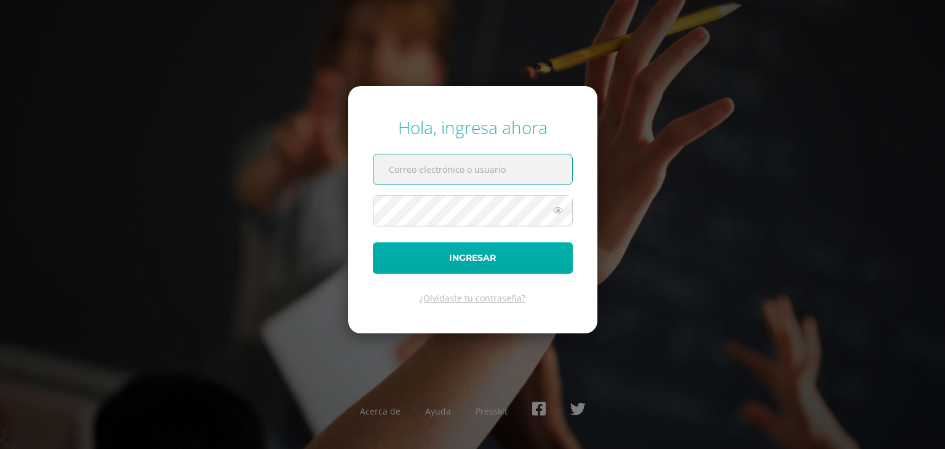
type input "[EMAIL_ADDRESS][DOMAIN_NAME]"
click at [551, 262] on button "Ingresar" at bounding box center [473, 257] width 200 height 31
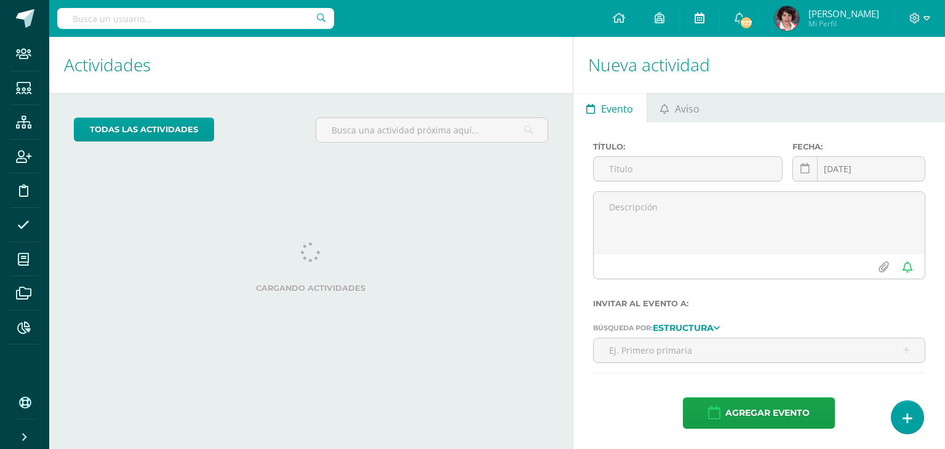
click at [705, 15] on icon at bounding box center [700, 17] width 10 height 11
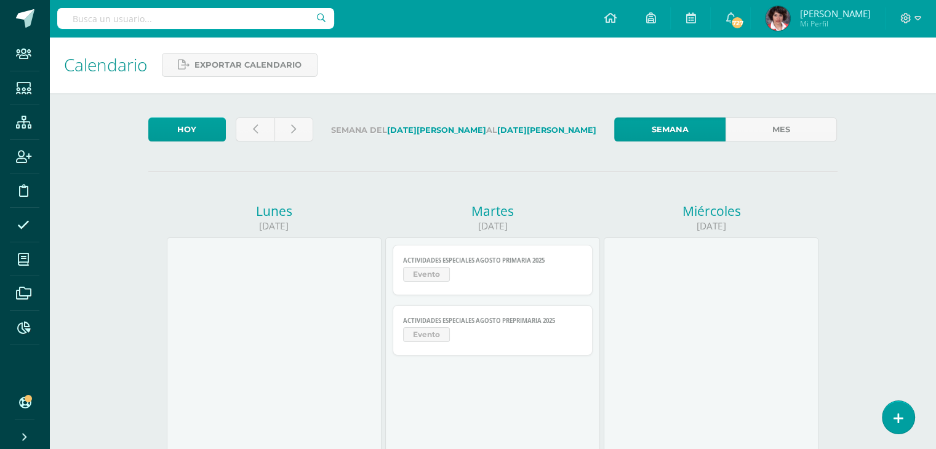
click at [766, 135] on link "Mes" at bounding box center [781, 130] width 111 height 24
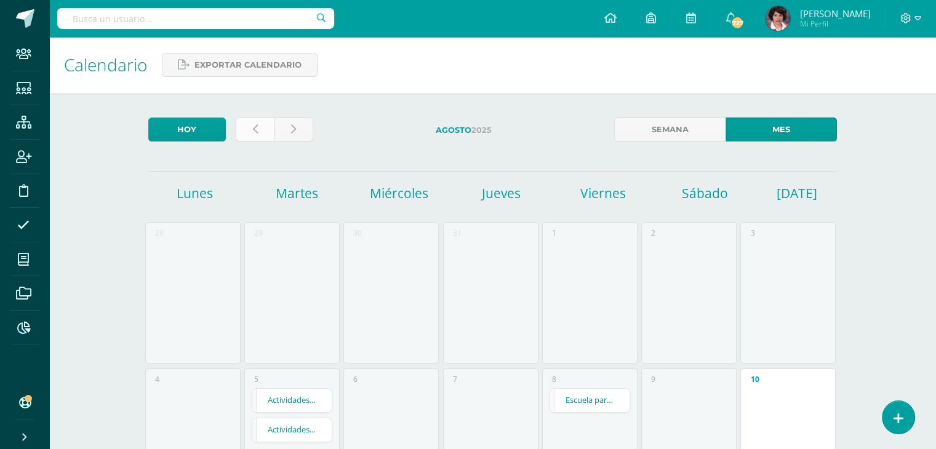
click at [268, 136] on link at bounding box center [255, 130] width 39 height 24
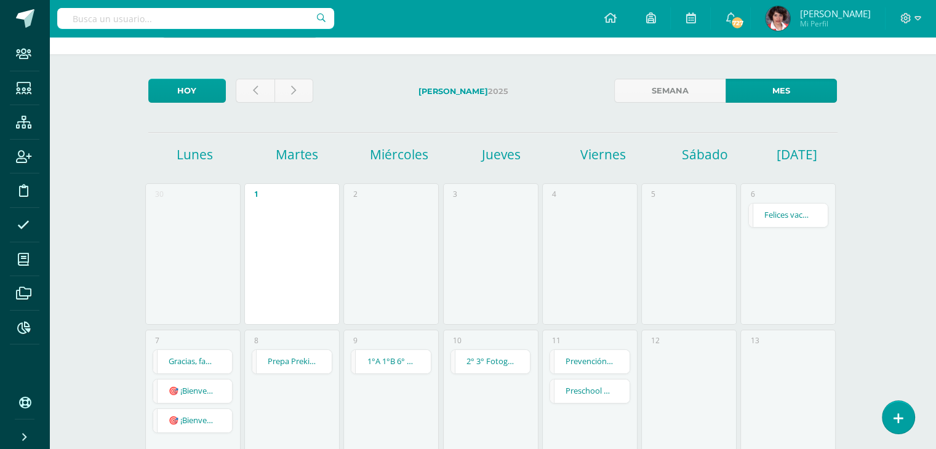
scroll to position [38, 0]
click at [292, 87] on icon at bounding box center [293, 91] width 5 height 10
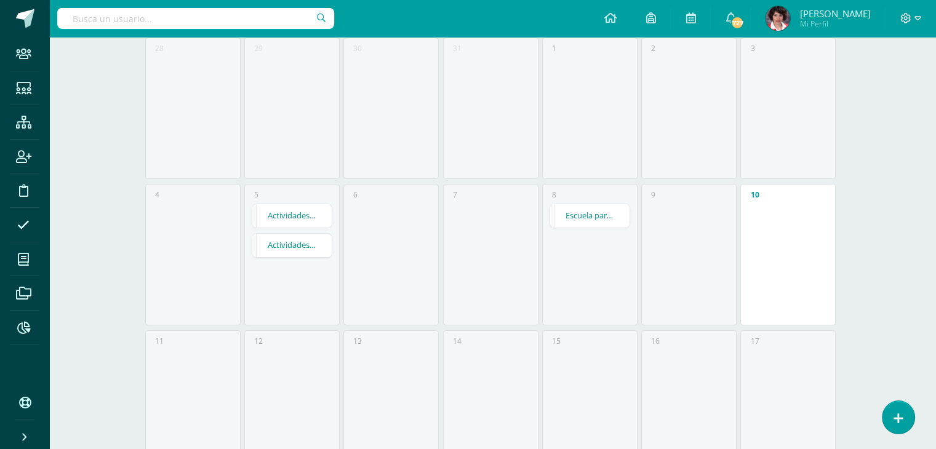
click at [570, 218] on link "Escuela para Padres Familias con Liderazgo Los Alamos 2025" at bounding box center [589, 215] width 79 height 23
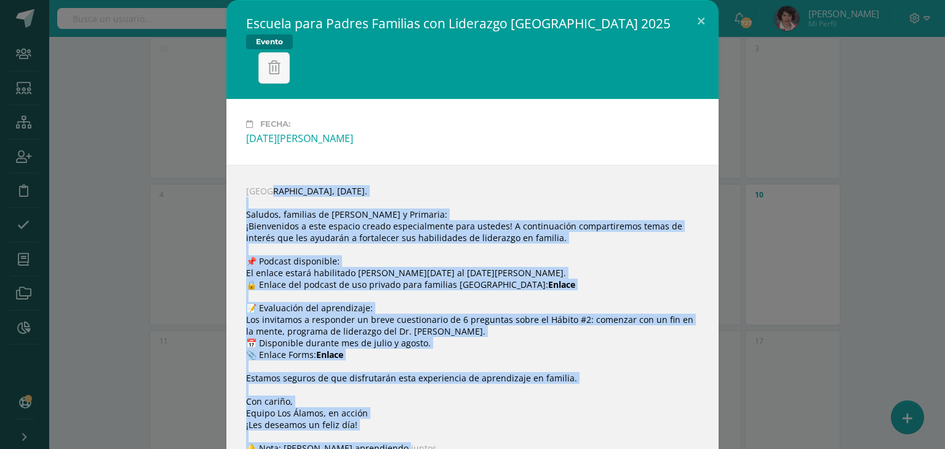
drag, startPoint x: 248, startPoint y: 163, endPoint x: 482, endPoint y: 426, distance: 352.6
click at [482, 426] on div "Guatemala, martes 22 de julio 2025. Saludos, familias de Preprimaria y Primaria…" at bounding box center [472, 320] width 492 height 310
copy div "Guatemala, martes 22 de julio 2025. Saludos, familias de Preprimaria y Primaria…"
click at [695, 23] on button at bounding box center [701, 21] width 35 height 42
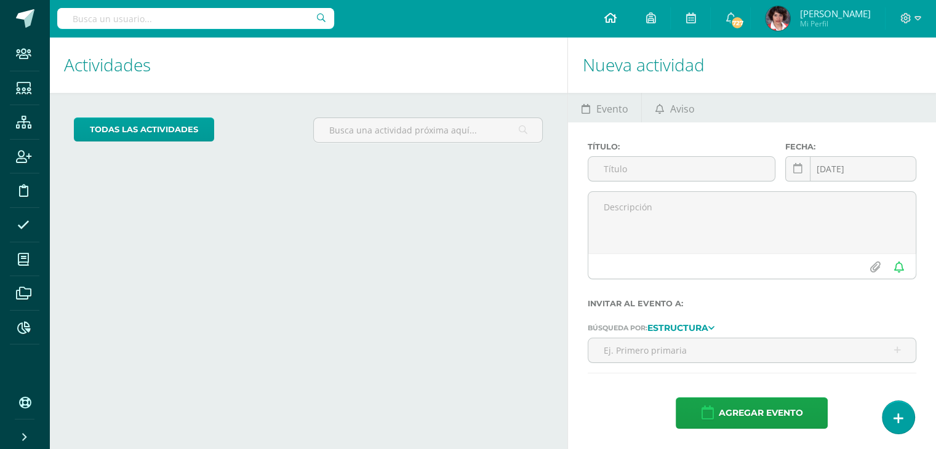
click at [616, 18] on icon at bounding box center [610, 17] width 12 height 11
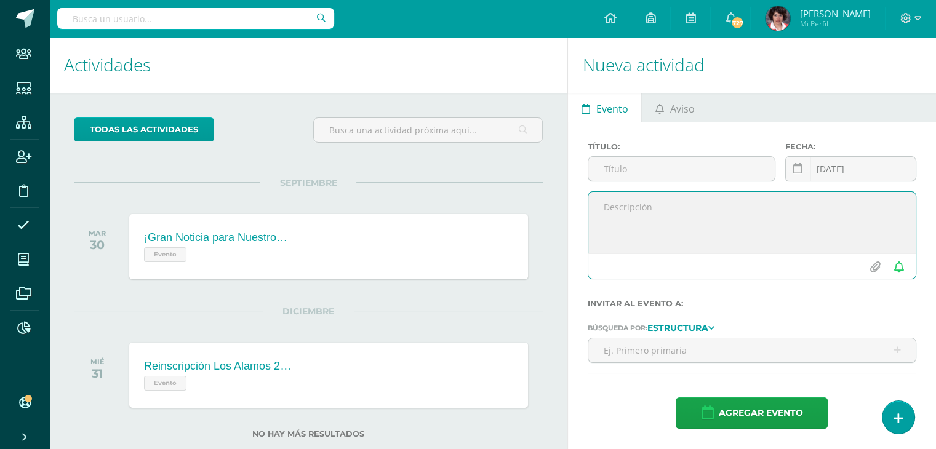
paste textarea "Guatemala, martes 22 de julio 2025. Saludos, familias de Preprimaria y Primaria…"
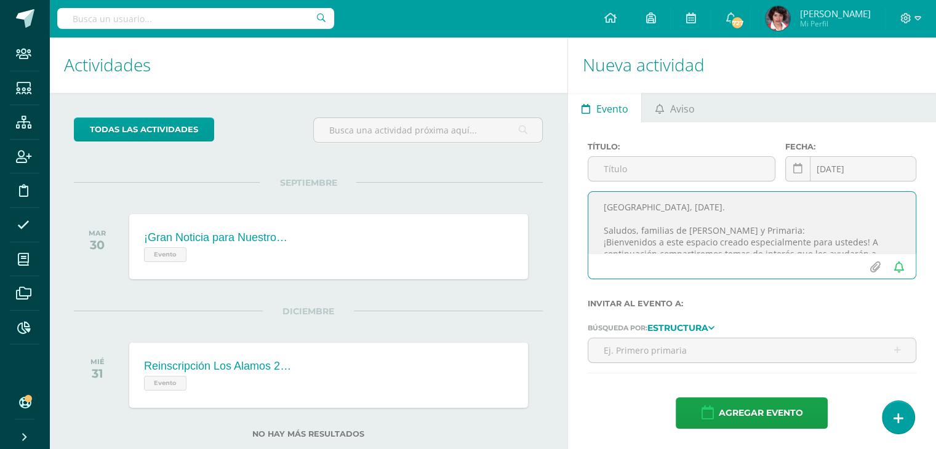
click at [651, 205] on textarea "Guatemala, martes 22 de julio 2025. Saludos, familias de Preprimaria y Primaria…" at bounding box center [751, 223] width 327 height 62
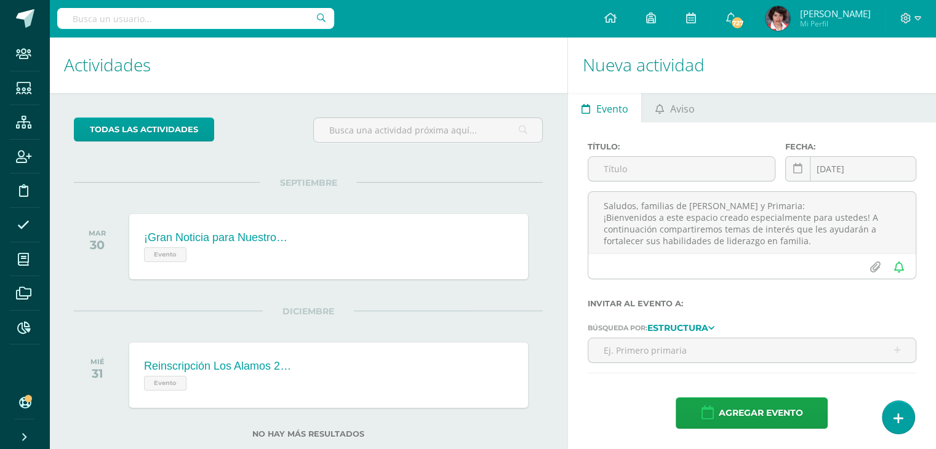
click at [921, 250] on div "Título: Fecha: 2025-08-11 August, 2025 Mo Tu We Th Fr Sa Su 28 29 30 31 1 2 3 4…" at bounding box center [752, 285] width 368 height 326
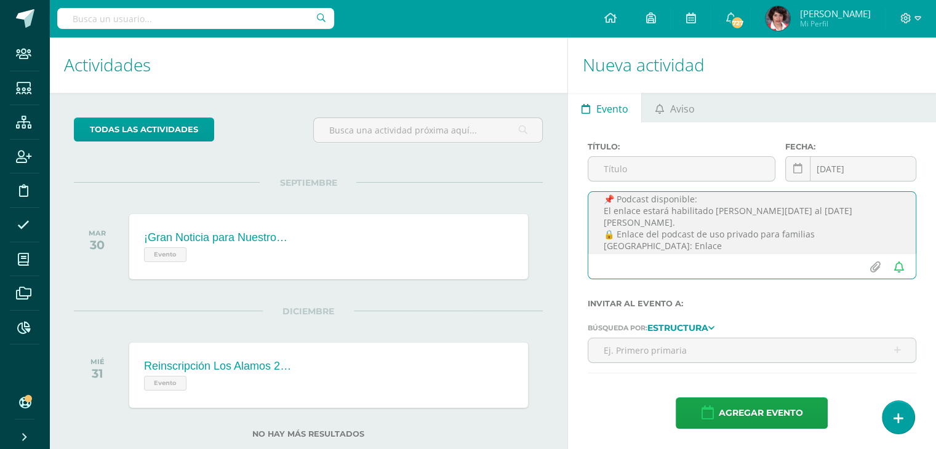
scroll to position [98, 0]
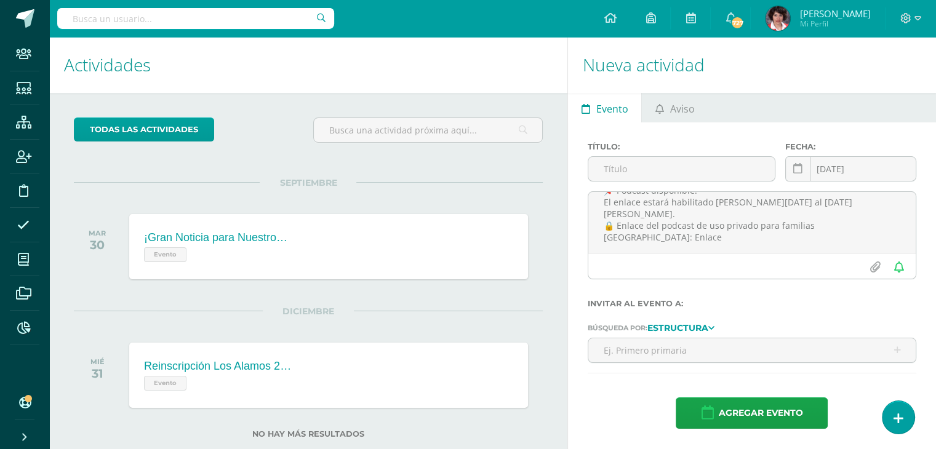
click at [618, 415] on div "Agregar evento" at bounding box center [752, 413] width 329 height 31
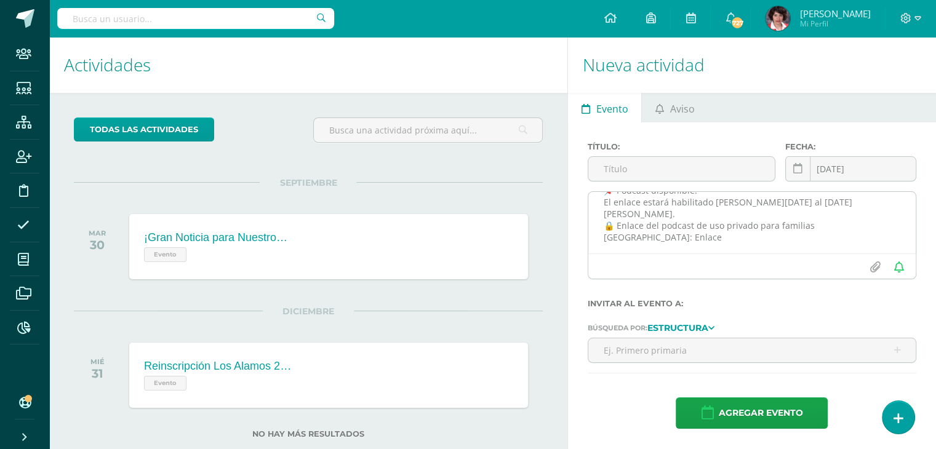
click at [671, 231] on textarea "Guatemala, 10 de agosto 2025. Saludos, familias de Preprimaria y Primaria: ¡Bie…" at bounding box center [751, 223] width 327 height 62
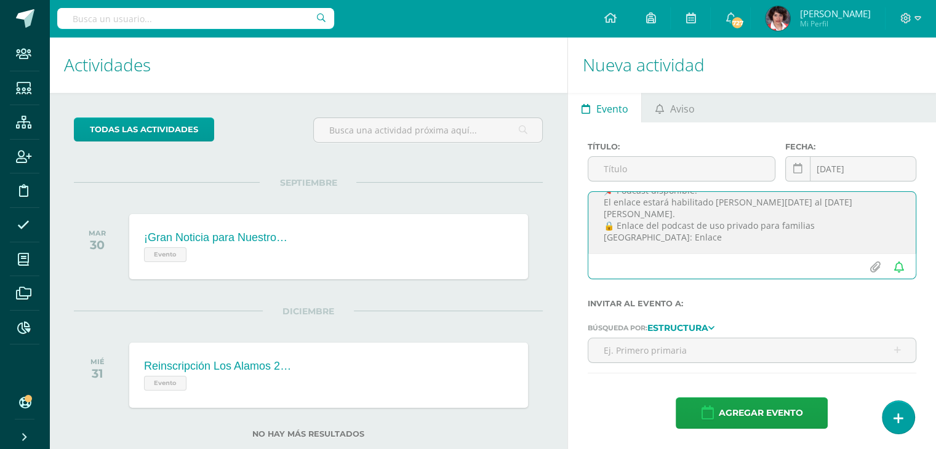
drag, startPoint x: 727, startPoint y: 201, endPoint x: 732, endPoint y: 207, distance: 8.4
click at [728, 202] on textarea "Guatemala, 10 de agosto 2025. Saludos, familias de Preprimaria y Primaria: ¡Bie…" at bounding box center [751, 223] width 327 height 62
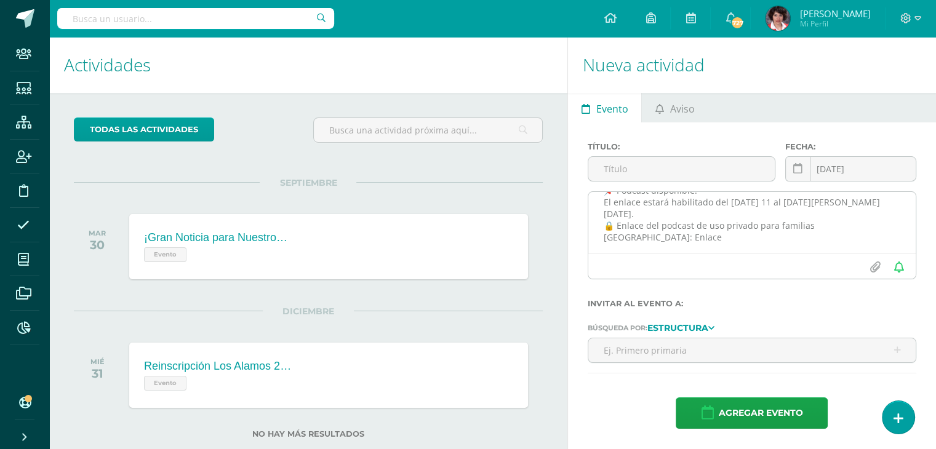
click at [657, 230] on textarea "Guatemala, 10 de agosto 2025. Saludos, familias de Preprimaria y Primaria: ¡Bie…" at bounding box center [751, 223] width 327 height 62
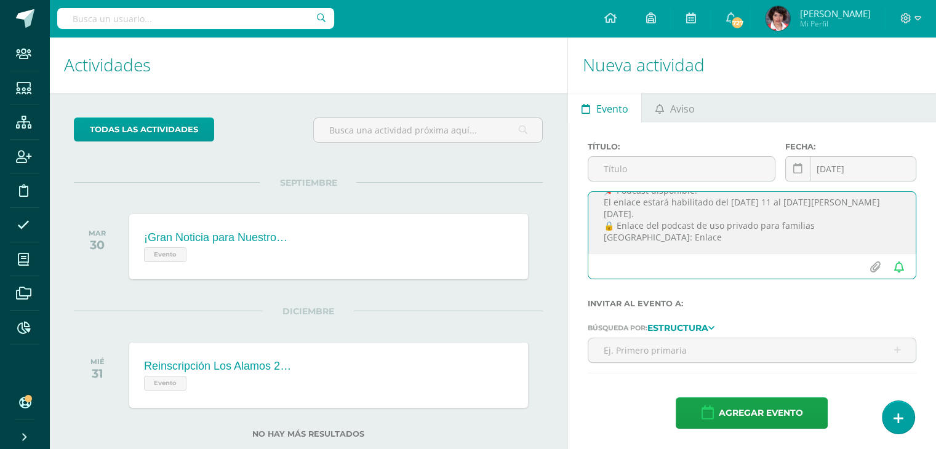
click at [772, 202] on textarea "Guatemala, 10 de agosto 2025. Saludos, familias de Preprimaria y Primaria: ¡Bie…" at bounding box center [751, 223] width 327 height 62
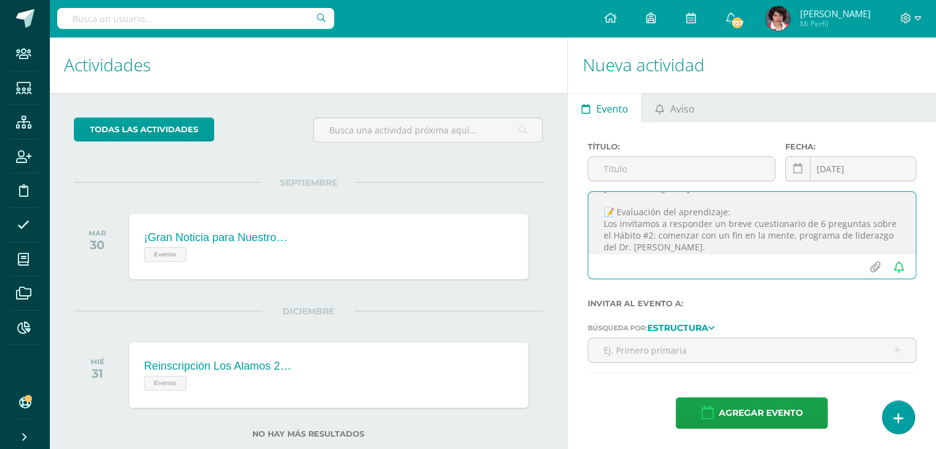
click at [652, 228] on textarea "Guatemala, 10 de agosto 2025. Saludos, familias de Preprimaria y Primaria: ¡Bie…" at bounding box center [751, 223] width 327 height 62
click at [661, 229] on textarea "Guatemala, 10 de agosto 2025. Saludos, familias de Preprimaria y Primaria: ¡Bie…" at bounding box center [751, 223] width 327 height 62
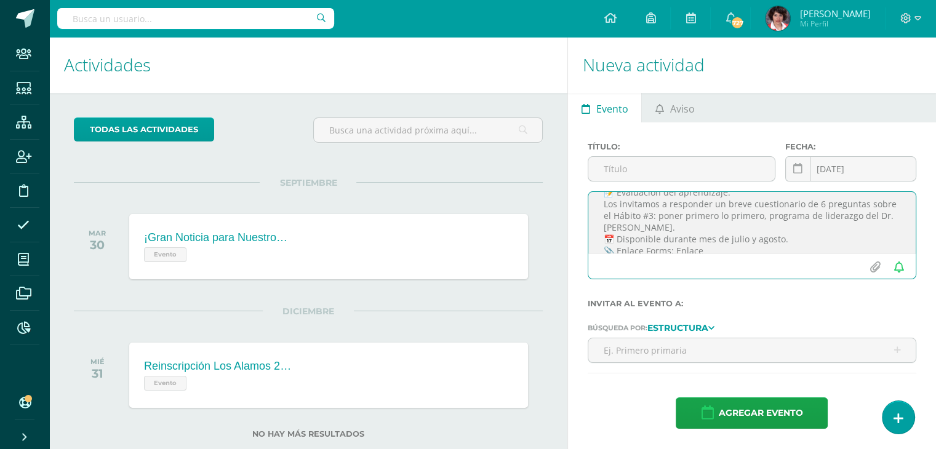
scroll to position [148, 0]
drag, startPoint x: 727, startPoint y: 238, endPoint x: 738, endPoint y: 239, distance: 11.8
click at [730, 238] on textarea "Guatemala, 10 de agosto 2025. Saludos, familias de Preprimaria y Primaria: ¡Bie…" at bounding box center [751, 223] width 327 height 62
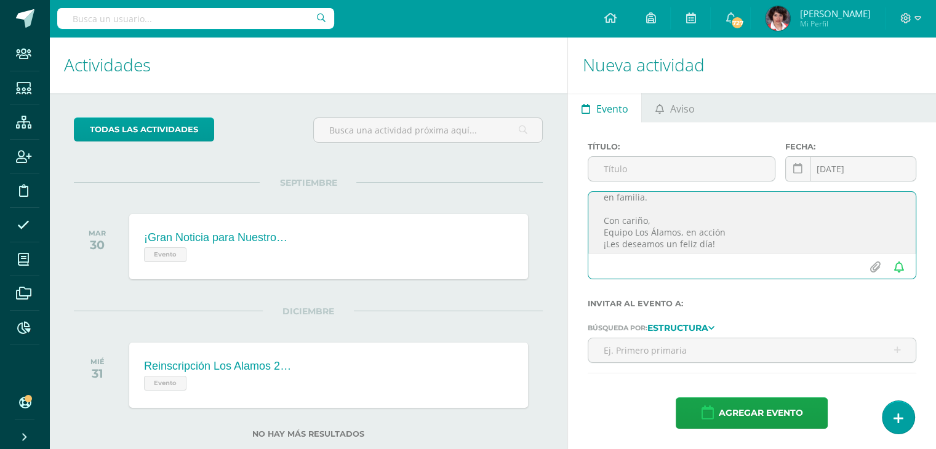
scroll to position [255, 0]
click at [709, 247] on textarea "Guatemala, 10 de agosto 2025. Saludos, familias de Preprimaria y Primaria: ¡Bie…" at bounding box center [751, 223] width 327 height 62
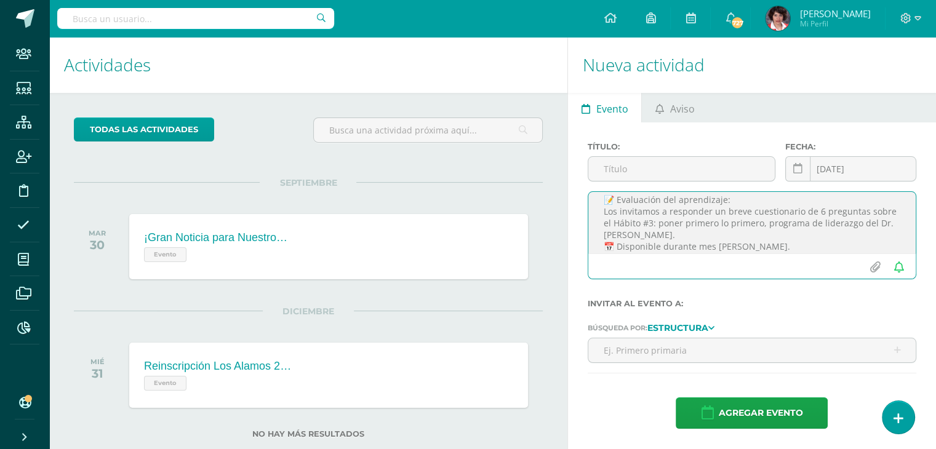
scroll to position [172, 0]
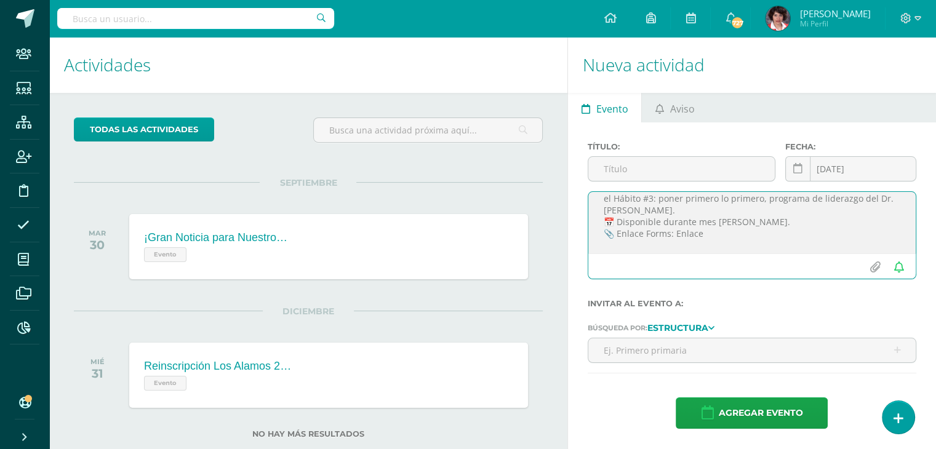
click at [708, 222] on textarea "Guatemala, 10 de agosto 2025. Saludos, familias de Preprimaria y Primaria: ¡Bie…" at bounding box center [751, 223] width 327 height 62
paste textarea "https://forms.gle/77XZUQuzREfLT5Ya9"
click at [645, 226] on textarea "Guatemala, 10 de agosto 2025. Saludos, familias de Preprimaria y Primaria: ¡Bie…" at bounding box center [751, 223] width 327 height 62
click at [697, 222] on textarea "Guatemala, 10 de agosto 2025. Saludos, familias de Preprimaria y Primaria: ¡Bie…" at bounding box center [751, 223] width 327 height 62
click at [702, 222] on textarea "Guatemala, 10 de agosto 2025. Saludos, familias de Preprimaria y Primaria: ¡Bie…" at bounding box center [751, 223] width 327 height 62
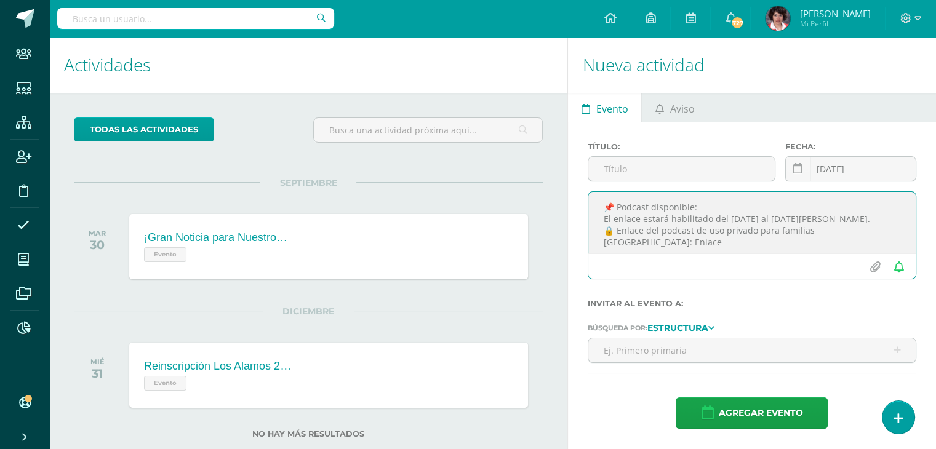
scroll to position [74, 0]
click at [889, 239] on textarea "Guatemala, 10 de agosto 2025. Saludos, familias de Preprimaria y Primaria: ¡Bie…" at bounding box center [751, 223] width 327 height 62
paste textarea "https://on.soundcloud.com/b9u5Oef4O0n8IeBBOM"
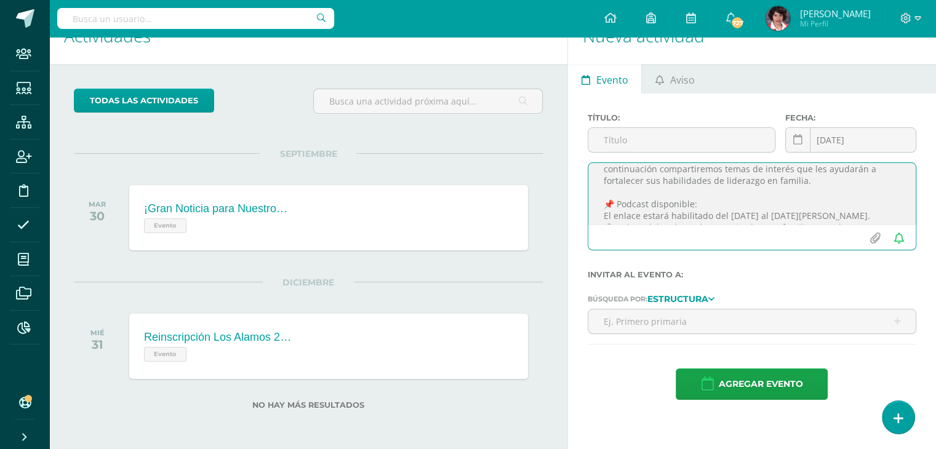
scroll to position [0, 0]
drag, startPoint x: 834, startPoint y: 214, endPoint x: 590, endPoint y: 155, distance: 251.8
click at [590, 155] on div "Título: Fecha: 2025-08-11 August, 2025 Mo Tu We Th Fr Sa Su 28 29 30 31 1 2 3 4…" at bounding box center [752, 186] width 329 height 147
type textarea "Guatemala, 10 de agosto 2025. Saludos, familias de Preprimaria y Primaria: ¡Bie…"
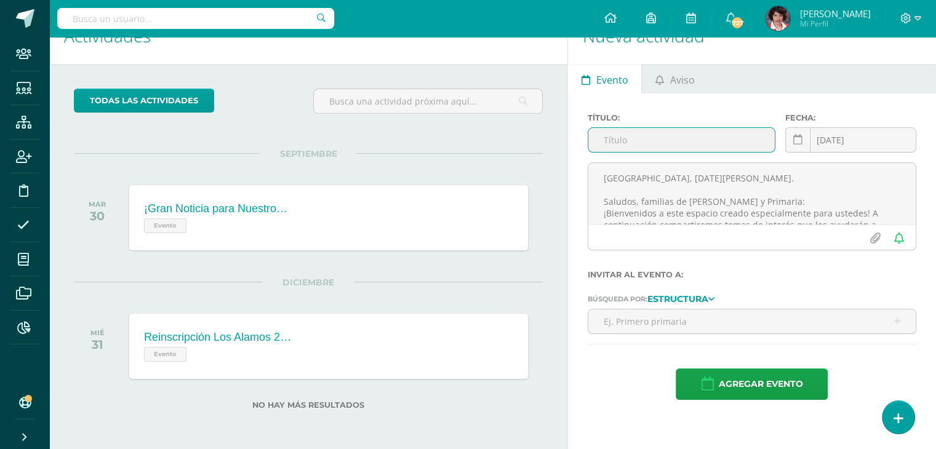
click at [615, 141] on input "text" at bounding box center [681, 140] width 186 height 24
type input "Escuela Padres Familias con Liderazgo [GEOGRAPHIC_DATA]"
click at [794, 145] on link at bounding box center [797, 139] width 25 height 25
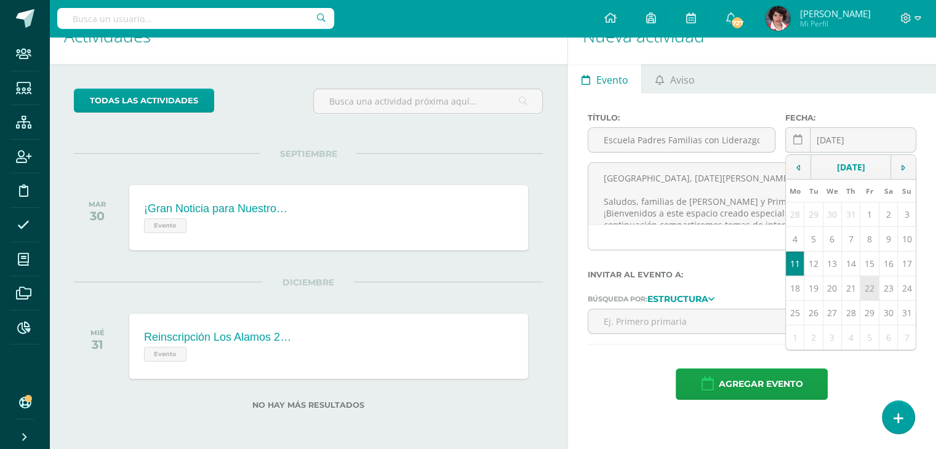
click at [871, 292] on td "22" at bounding box center [869, 288] width 18 height 25
type input "2025-08-22"
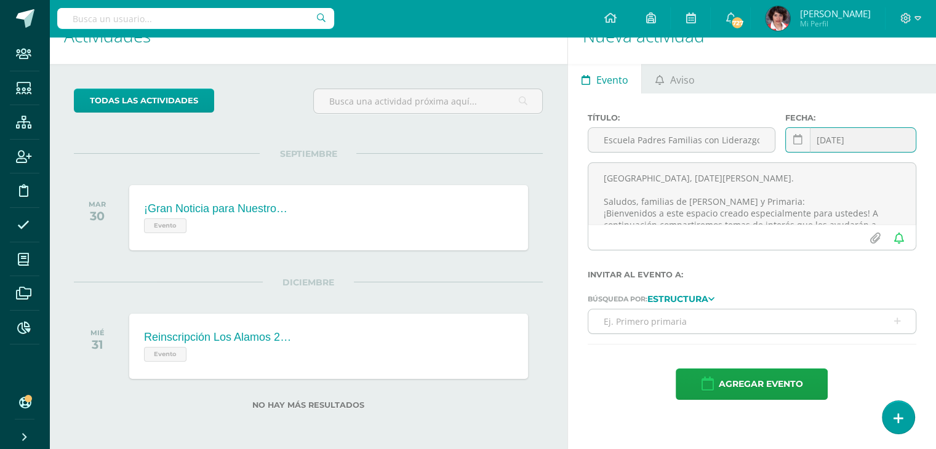
click at [683, 314] on input "text" at bounding box center [751, 322] width 327 height 24
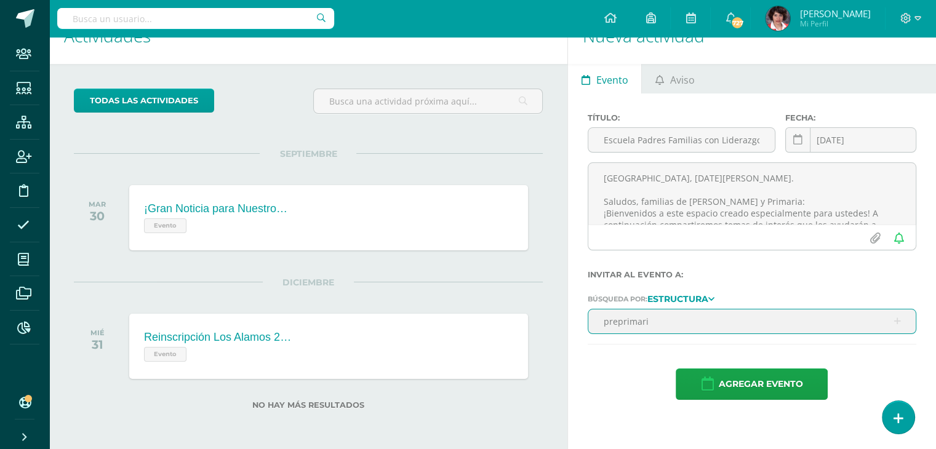
type input "preprimaria"
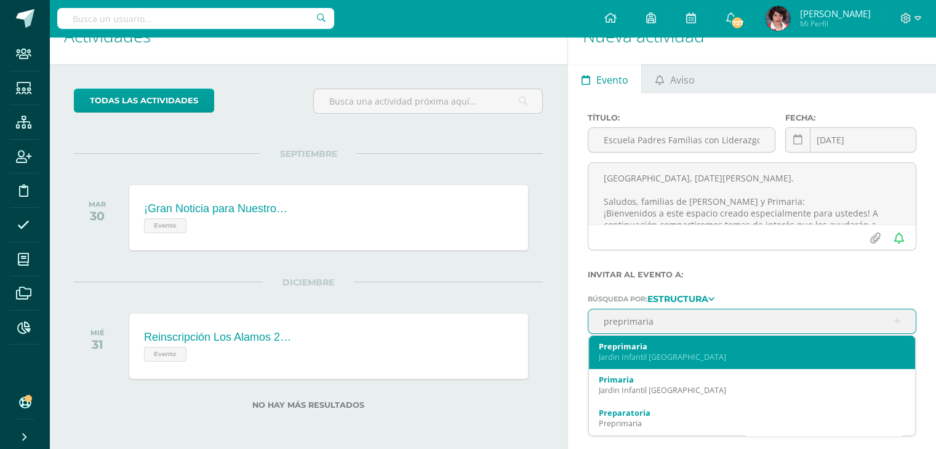
click at [729, 354] on div "Jardin Infantil Los Alamos" at bounding box center [752, 357] width 306 height 10
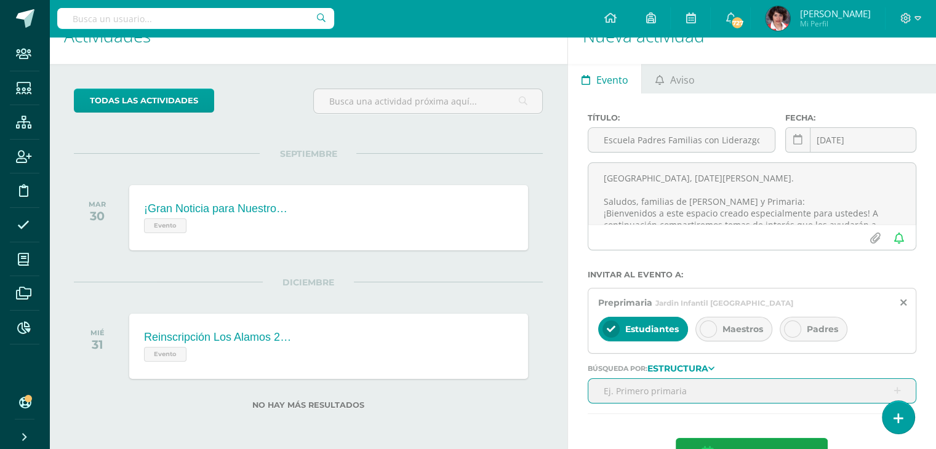
click at [820, 332] on span "Padres" at bounding box center [822, 329] width 31 height 11
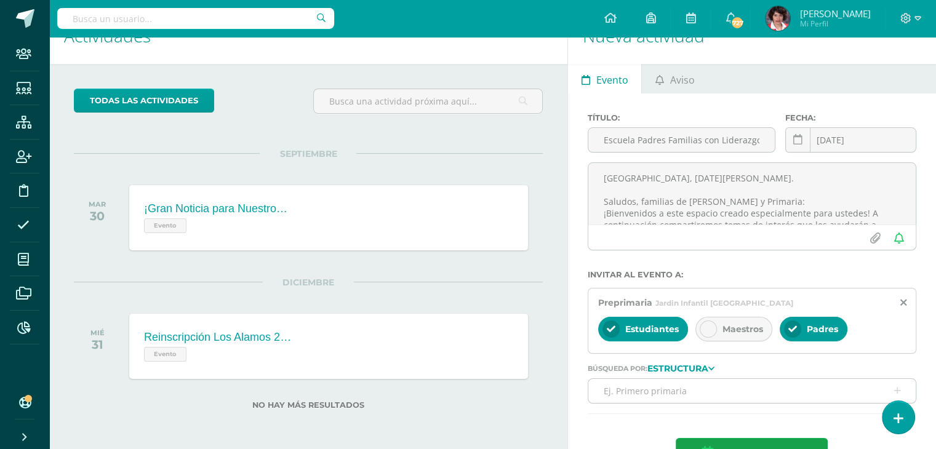
click at [736, 328] on span "Maestros" at bounding box center [742, 329] width 41 height 11
click at [612, 390] on input "text" at bounding box center [751, 391] width 327 height 24
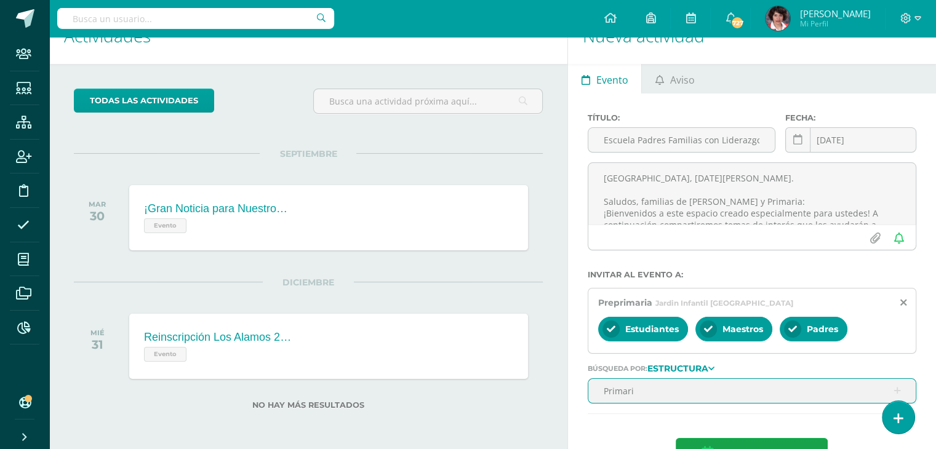
type input "Primaria"
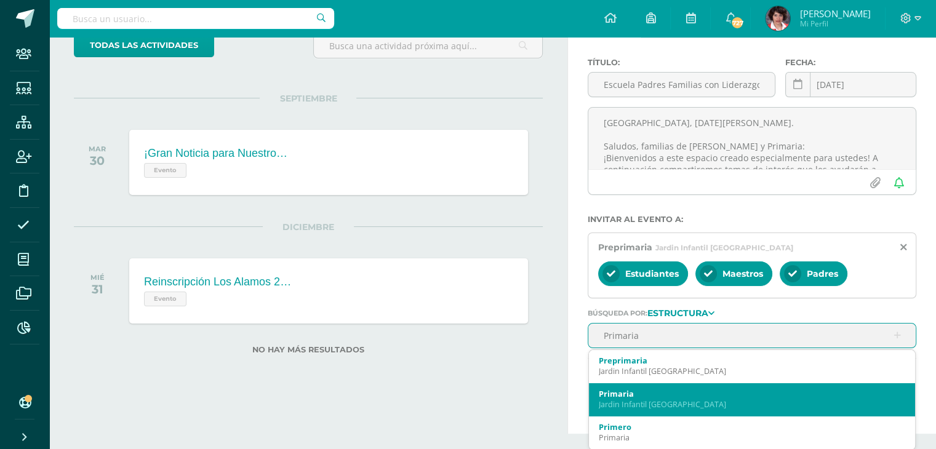
click at [656, 403] on div "Jardin Infantil Los Alamos" at bounding box center [752, 404] width 306 height 10
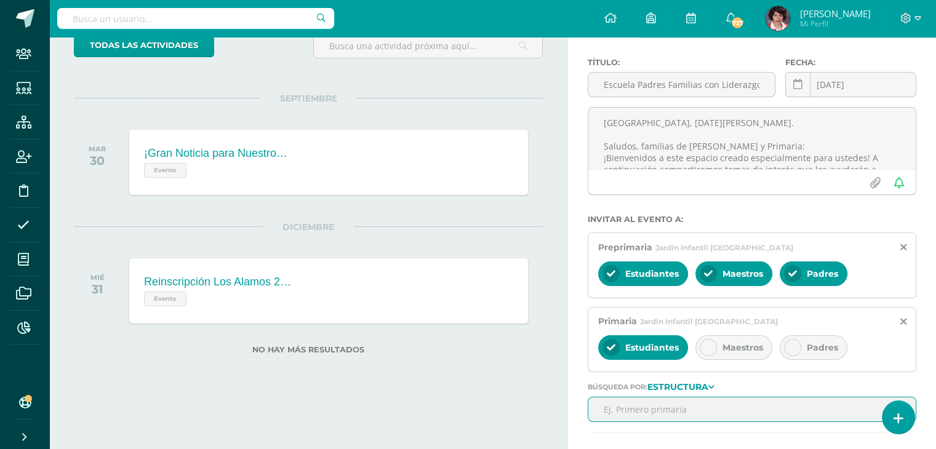
click at [740, 361] on div "Estudiantes Maestros Padres" at bounding box center [752, 349] width 308 height 30
click at [746, 349] on span "Maestros" at bounding box center [742, 347] width 41 height 11
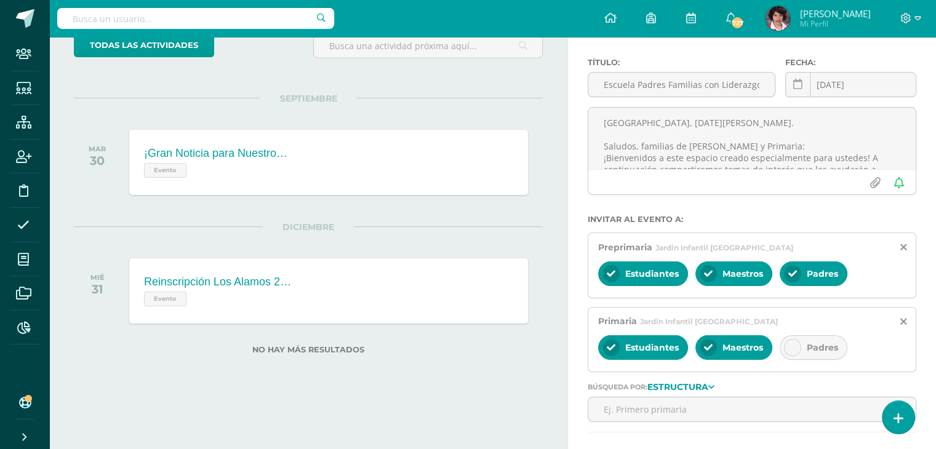
click at [830, 343] on span "Padres" at bounding box center [822, 347] width 31 height 11
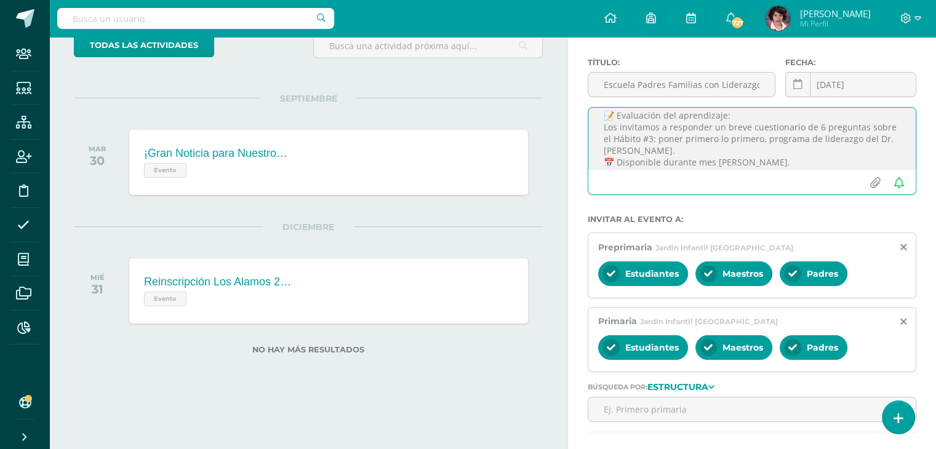
scroll to position [172, 0]
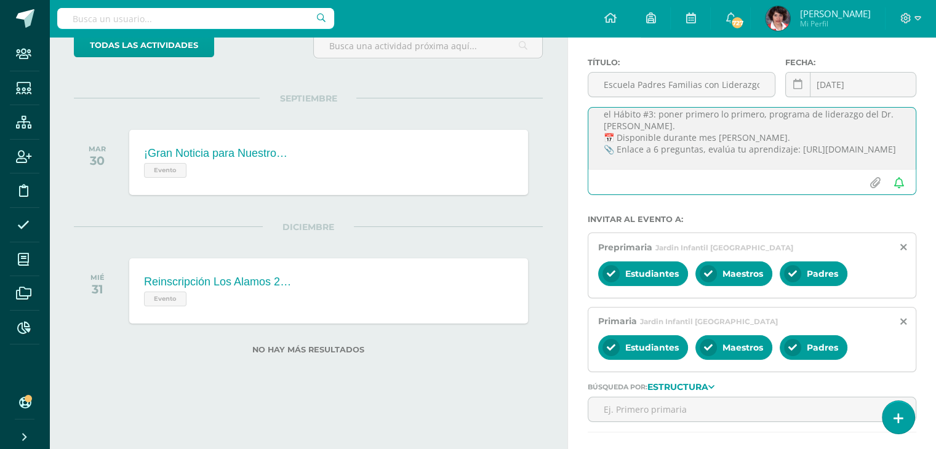
click at [697, 136] on textarea "Guatemala, 10 de agosto 2025. Saludos, familias de Preprimaria y Primaria: ¡Bie…" at bounding box center [751, 139] width 327 height 62
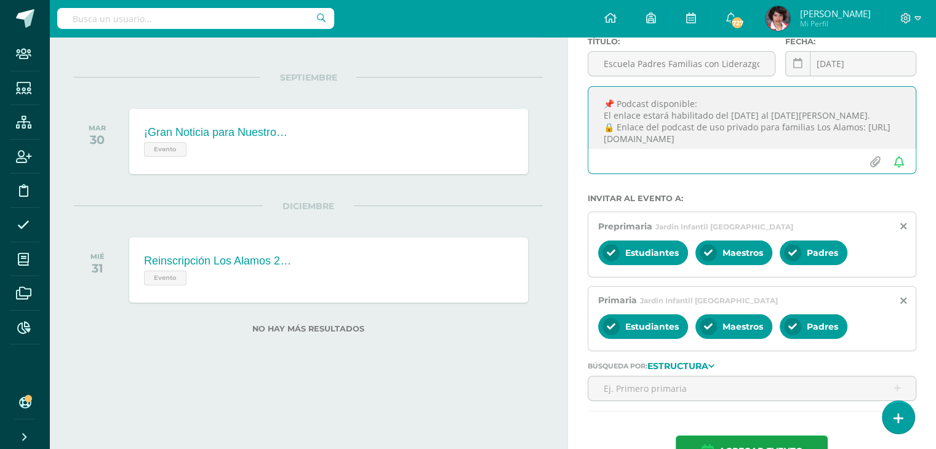
scroll to position [142, 0]
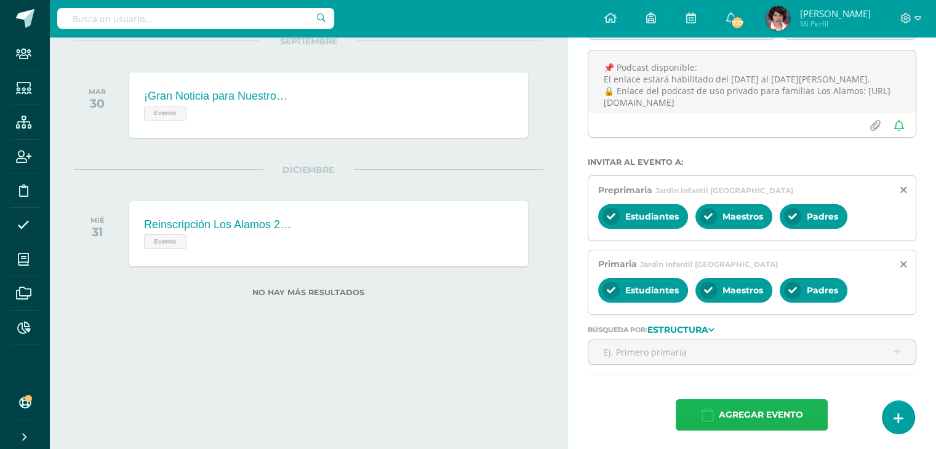
drag, startPoint x: 764, startPoint y: 412, endPoint x: 628, endPoint y: 393, distance: 137.9
click at [628, 393] on form "Título: Escuela Padres Familias con Liderazgo Los Alamos Fecha: 2025-08-22 Augu…" at bounding box center [752, 216] width 329 height 430
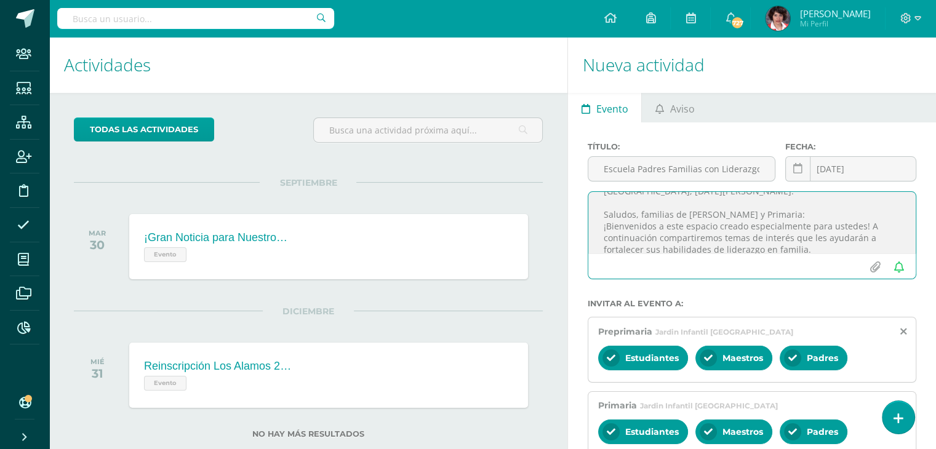
scroll to position [25, 0]
click at [658, 221] on textarea "Guatemala, 10 de agosto 2025. Saludos, familias de Preprimaria y Primaria: ¡Bie…" at bounding box center [751, 223] width 327 height 62
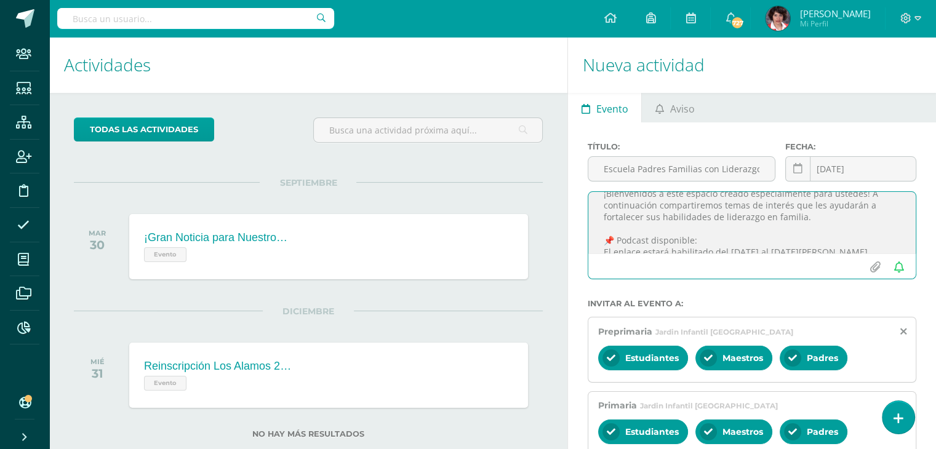
scroll to position [0, 0]
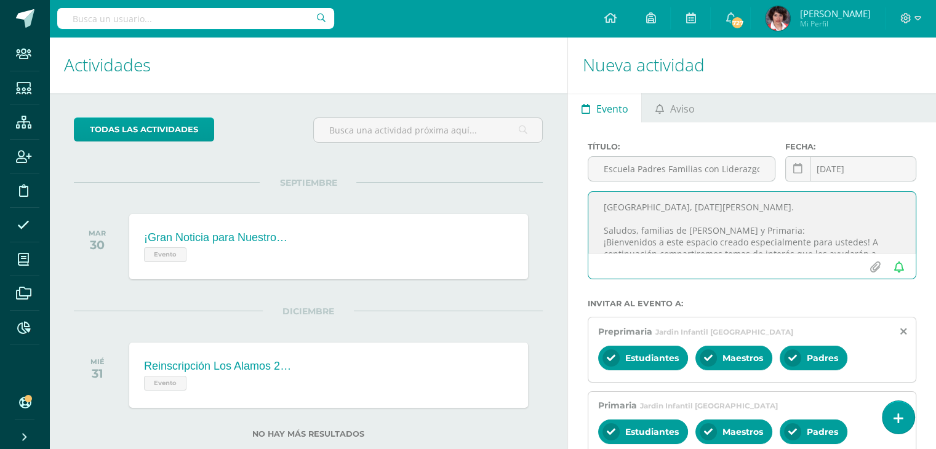
click at [653, 206] on textarea "Guatemala, 10 de agosto 2025. Saludos, familias de Preprimaria y Primaria: ¡Bie…" at bounding box center [751, 223] width 327 height 62
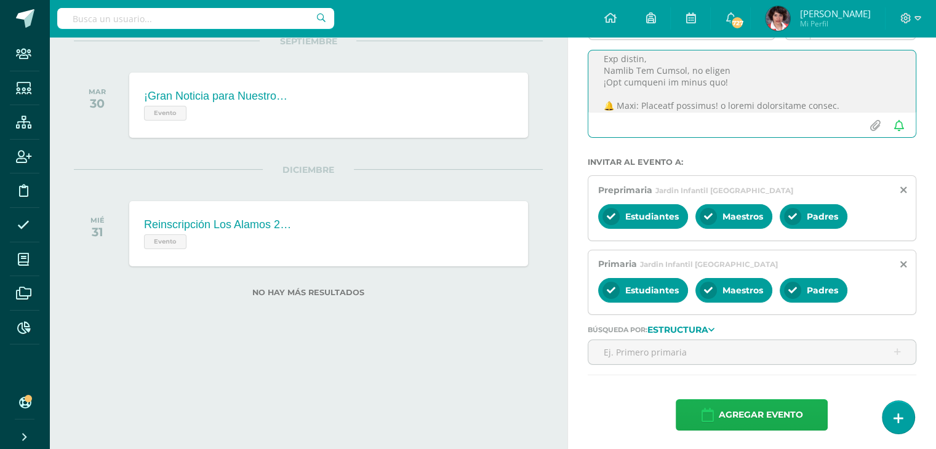
type textarea "Guatemala, domingo 10 de agosto 2025. Saludos, familias de Preprimaria y Primar…"
click at [775, 410] on span "Agregar evento" at bounding box center [760, 415] width 84 height 30
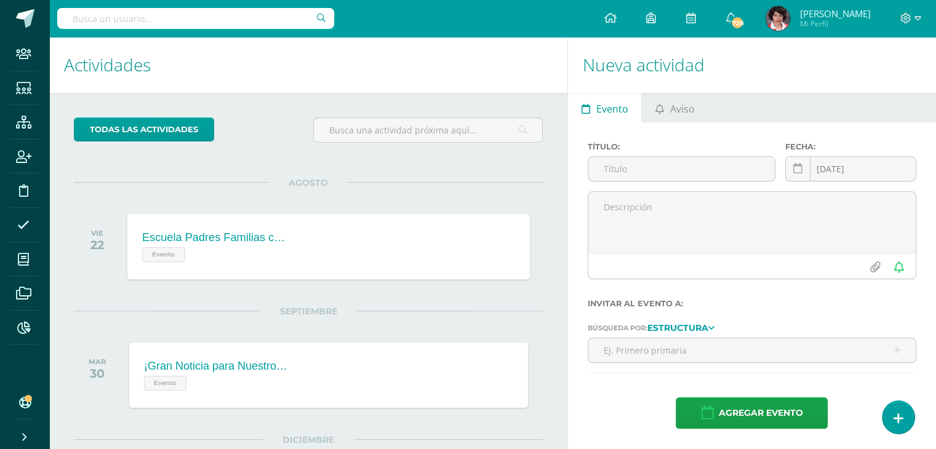
click at [287, 244] on div "Evento" at bounding box center [216, 253] width 149 height 18
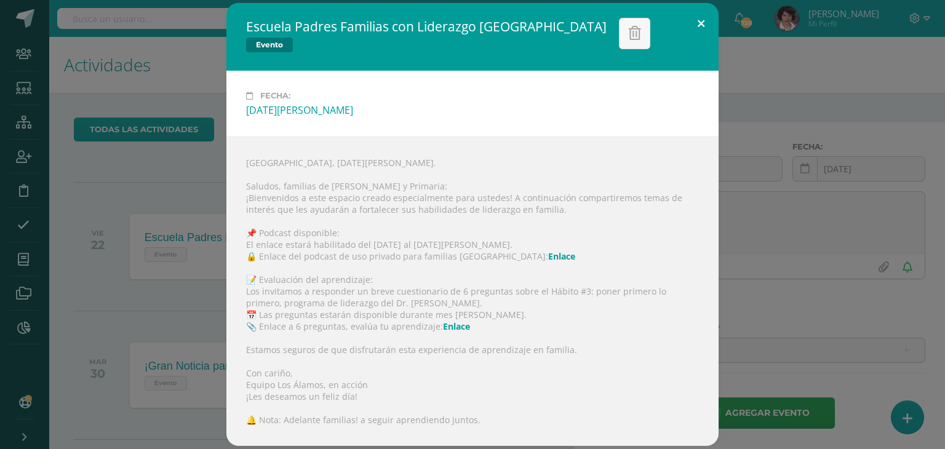
click at [698, 18] on button at bounding box center [701, 24] width 35 height 42
